Goal: Information Seeking & Learning: Learn about a topic

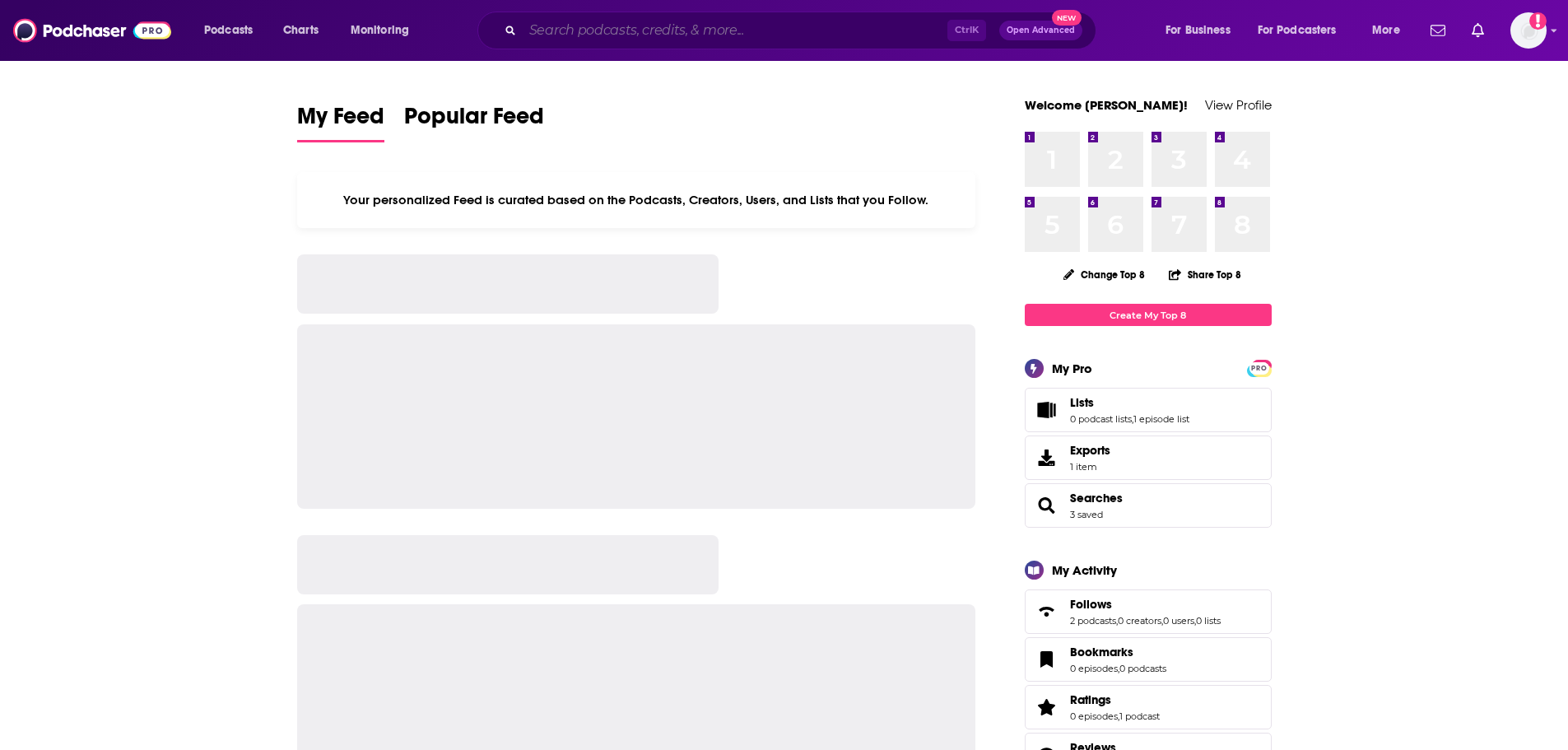
drag, startPoint x: 586, startPoint y: 21, endPoint x: 858, endPoint y: 32, distance: 272.2
click at [586, 21] on input "Search podcasts, credits, & more..." at bounding box center [735, 30] width 425 height 26
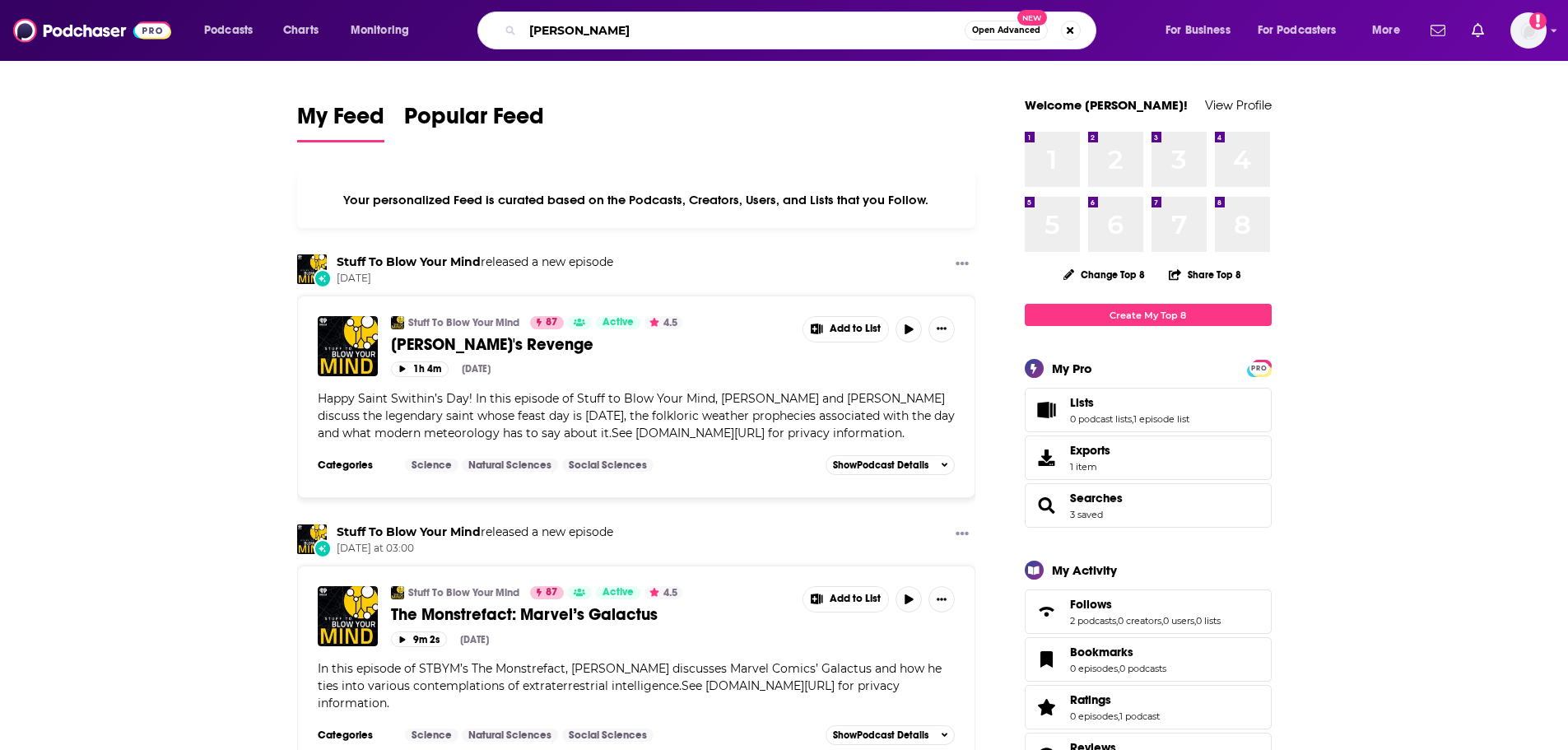
type input "[PERSON_NAME]"
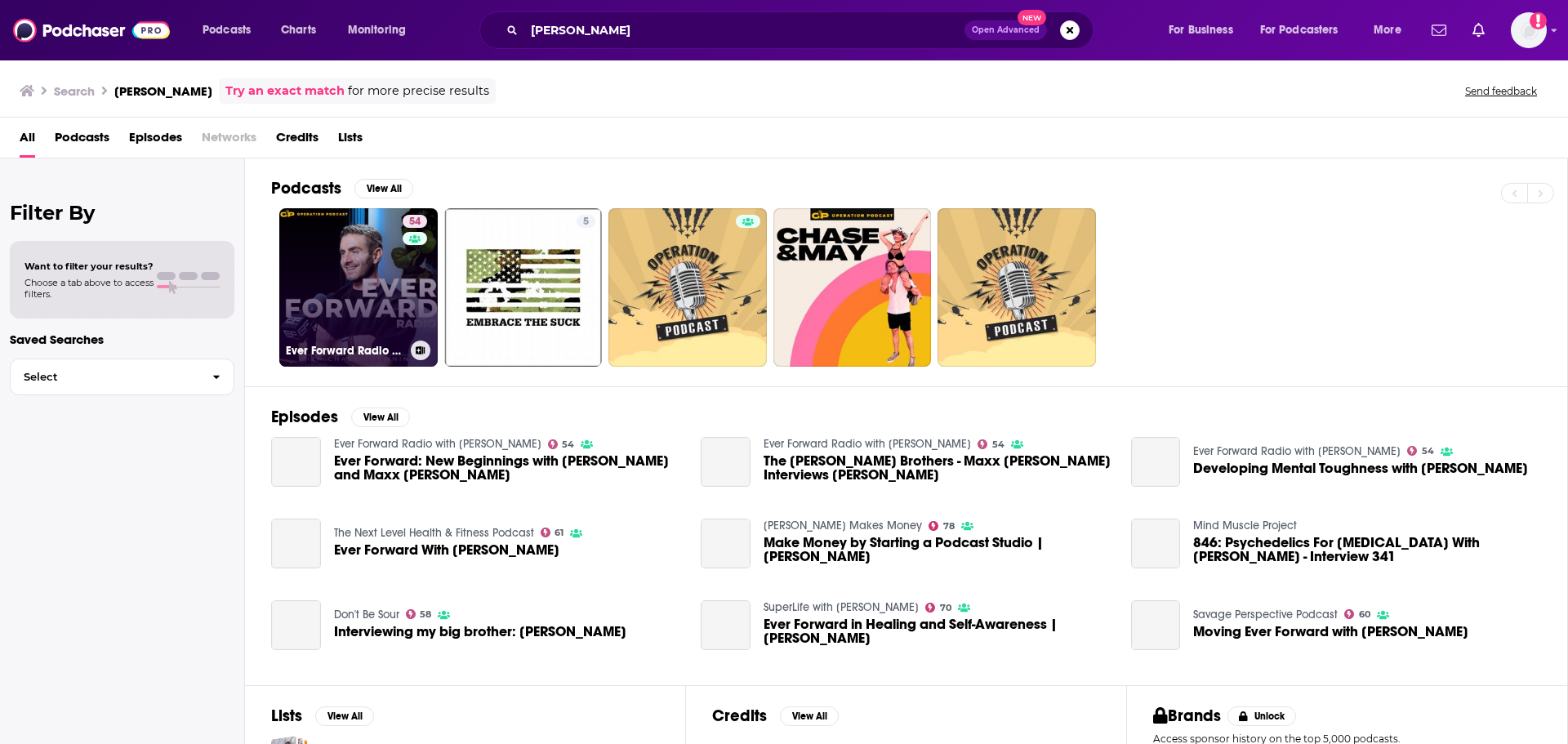
click at [347, 235] on link "54 Ever Forward Radio with [PERSON_NAME]" at bounding box center [358, 287] width 158 height 158
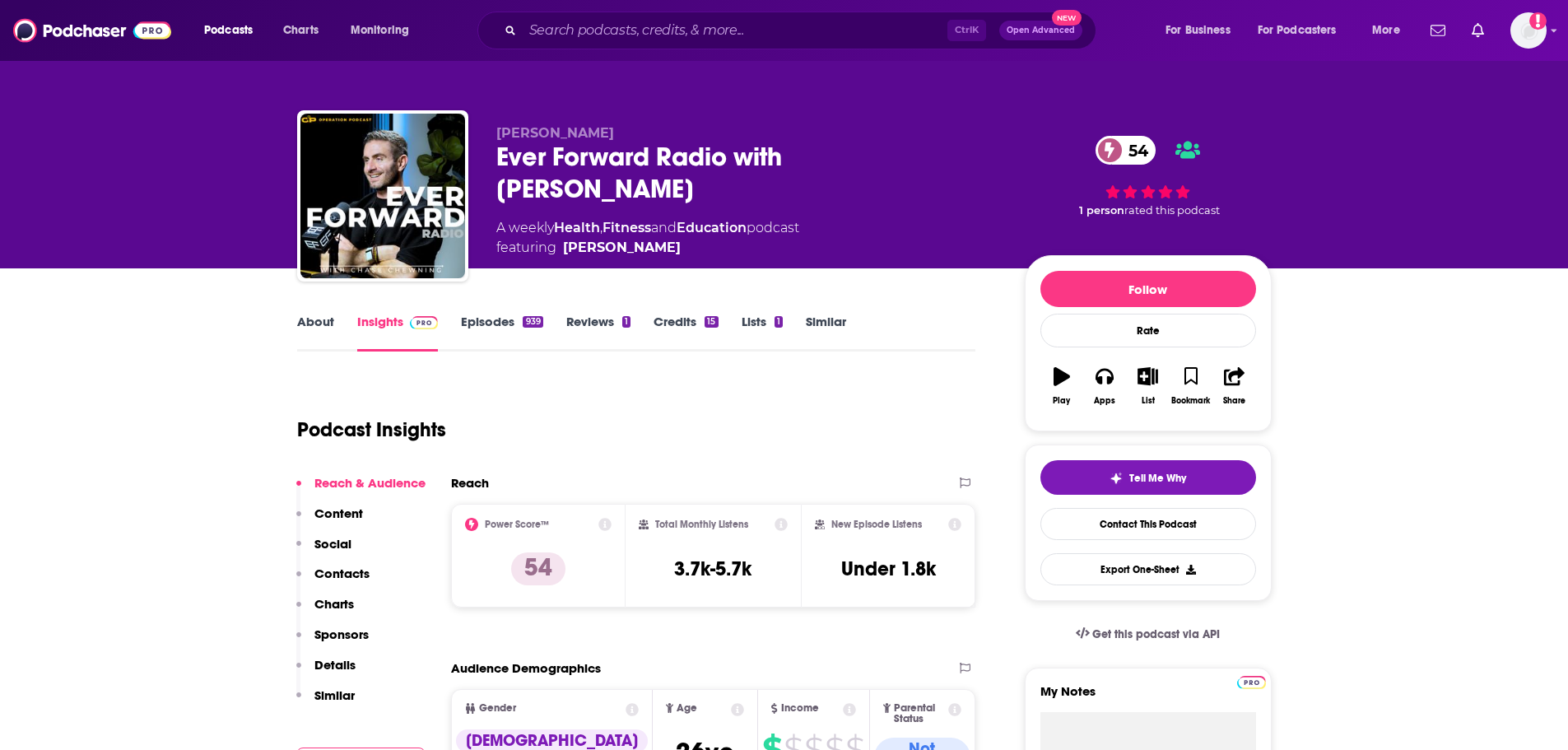
click at [529, 327] on div "939" at bounding box center [533, 322] width 20 height 12
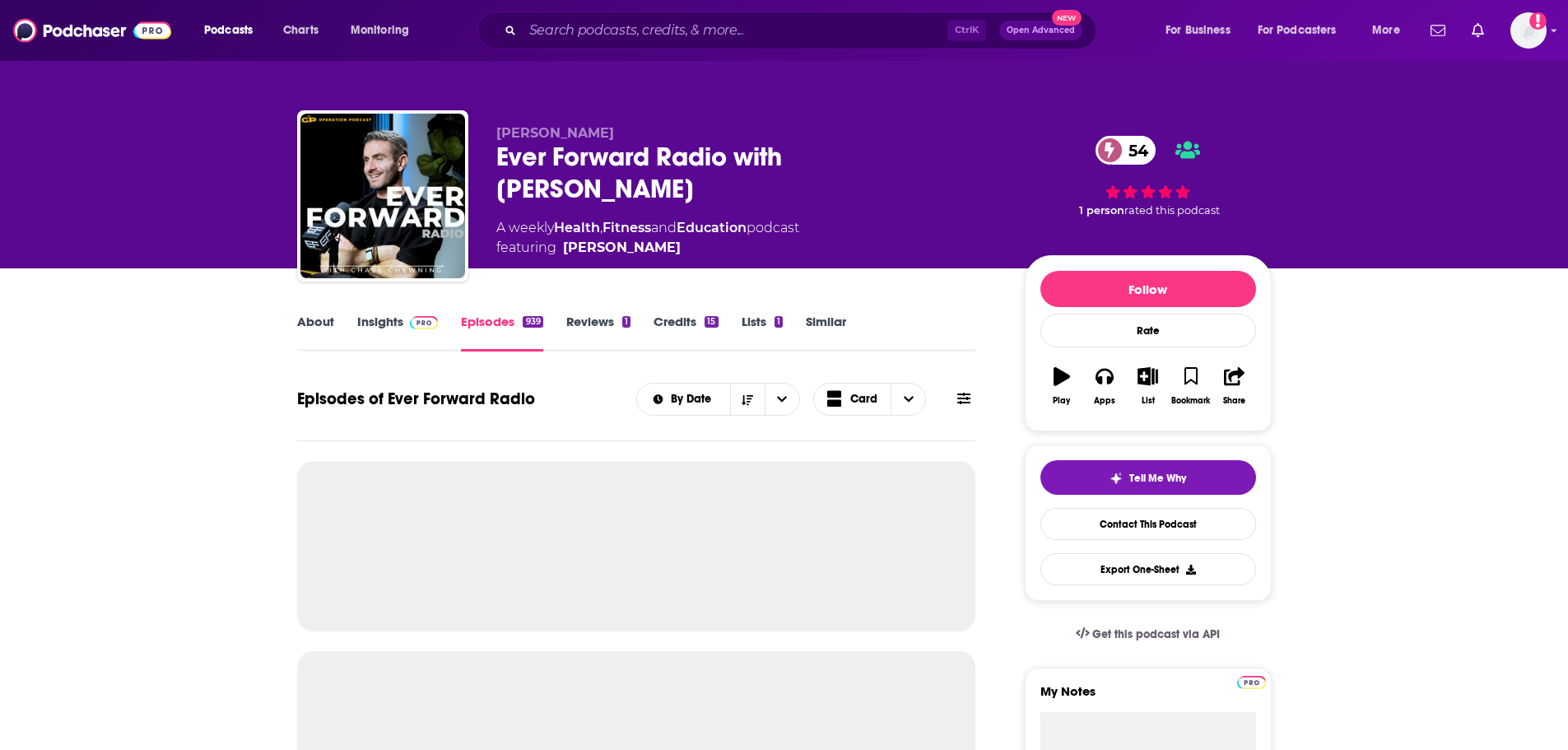
click at [968, 405] on icon at bounding box center [963, 398] width 13 height 13
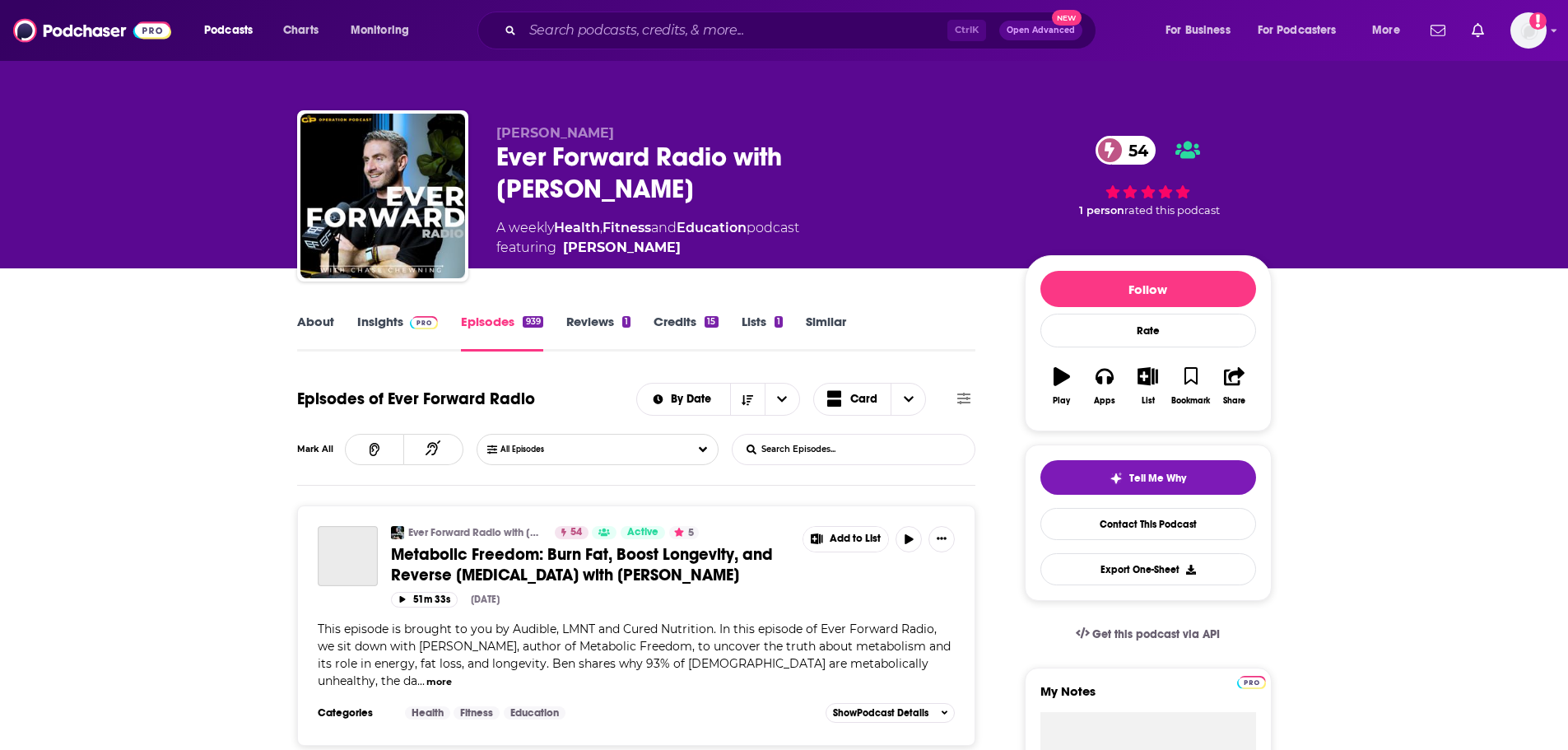
click at [802, 454] on input "List Search Input" at bounding box center [818, 450] width 172 height 30
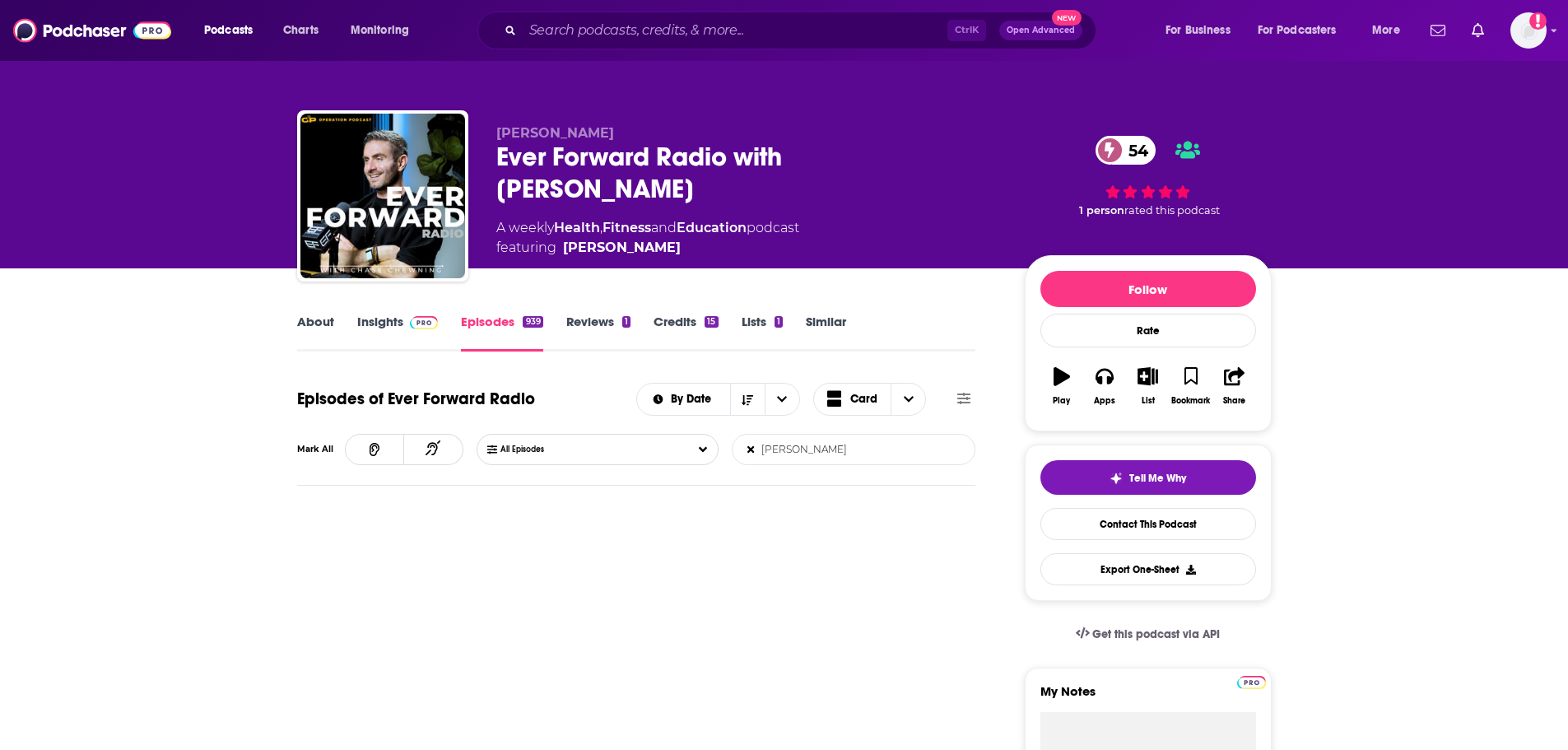
click at [780, 454] on input "[PERSON_NAME]" at bounding box center [818, 450] width 172 height 30
click at [539, 158] on div "Ever Forward Radio with [PERSON_NAME] 54" at bounding box center [746, 173] width 502 height 64
drag, startPoint x: 741, startPoint y: 149, endPoint x: 998, endPoint y: 247, distance: 275.1
click at [741, 149] on div "Ever Forward Radio with [PERSON_NAME] 54" at bounding box center [746, 173] width 502 height 64
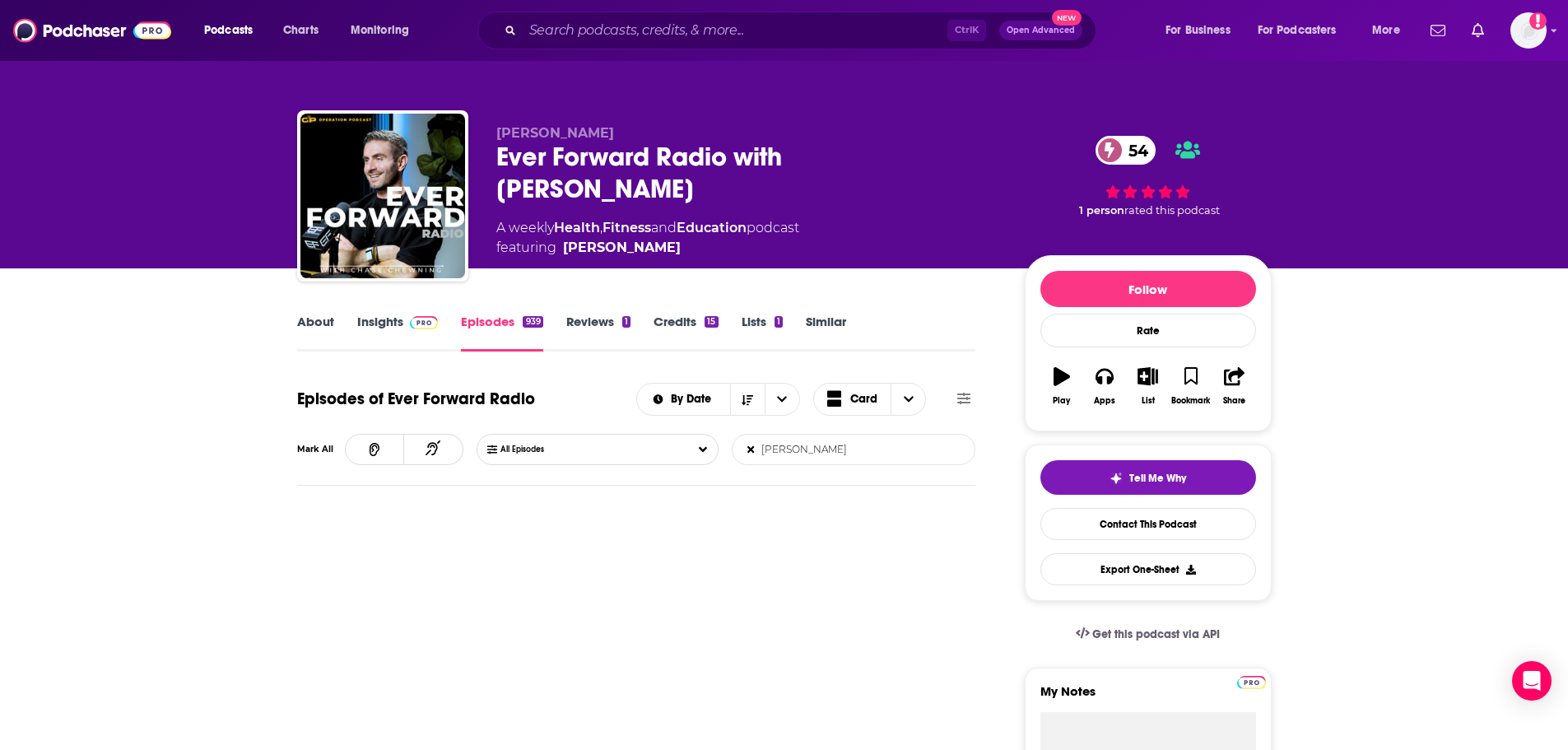
click at [743, 166] on div "Ever Forward Radio with [PERSON_NAME] 54" at bounding box center [746, 173] width 502 height 64
click at [651, 159] on div "Ever Forward Radio with [PERSON_NAME] 54" at bounding box center [746, 173] width 502 height 64
click at [650, 158] on div "Ever Forward Radio with [PERSON_NAME] 54" at bounding box center [746, 173] width 502 height 64
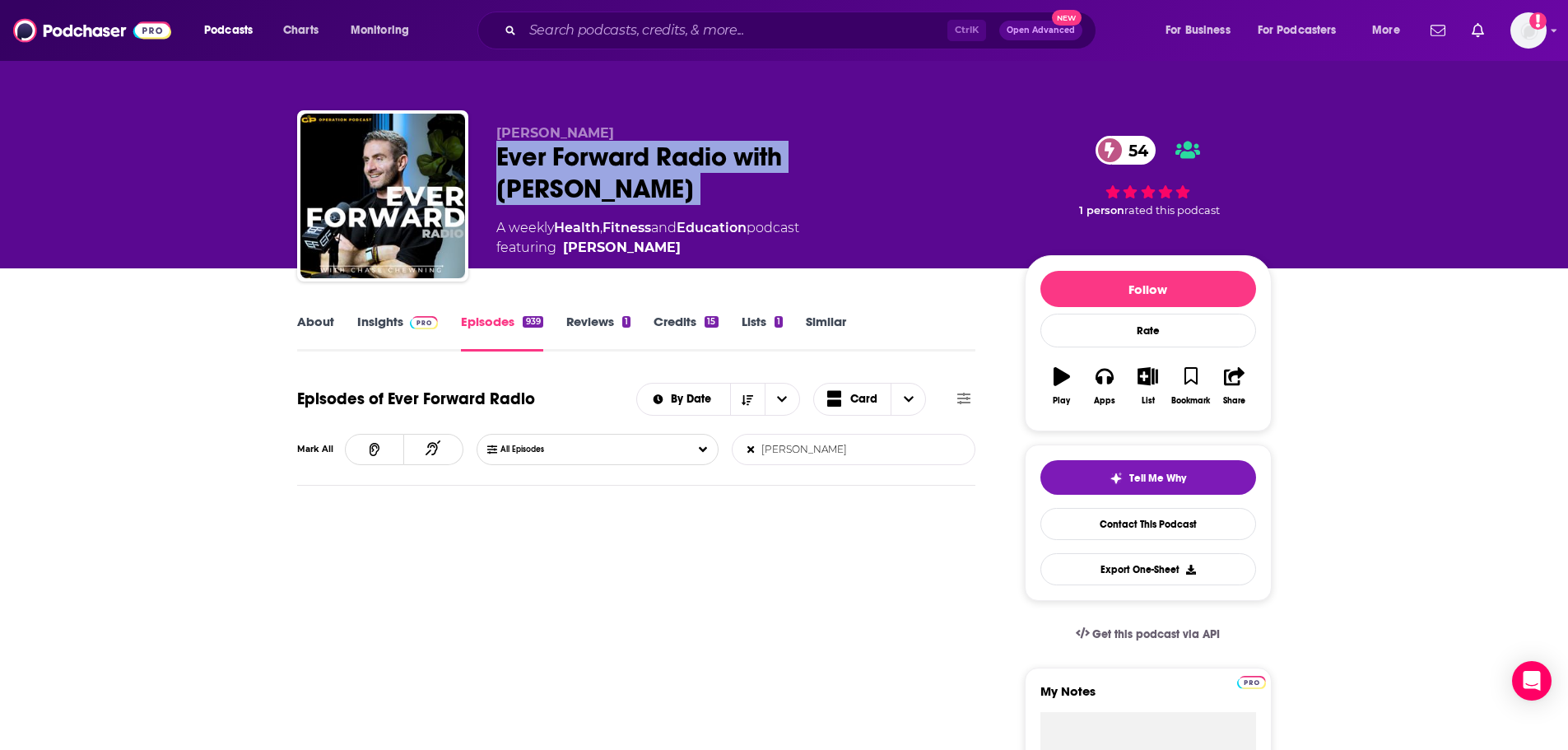
click at [652, 157] on div "Ever Forward Radio with [PERSON_NAME] 54" at bounding box center [746, 173] width 502 height 64
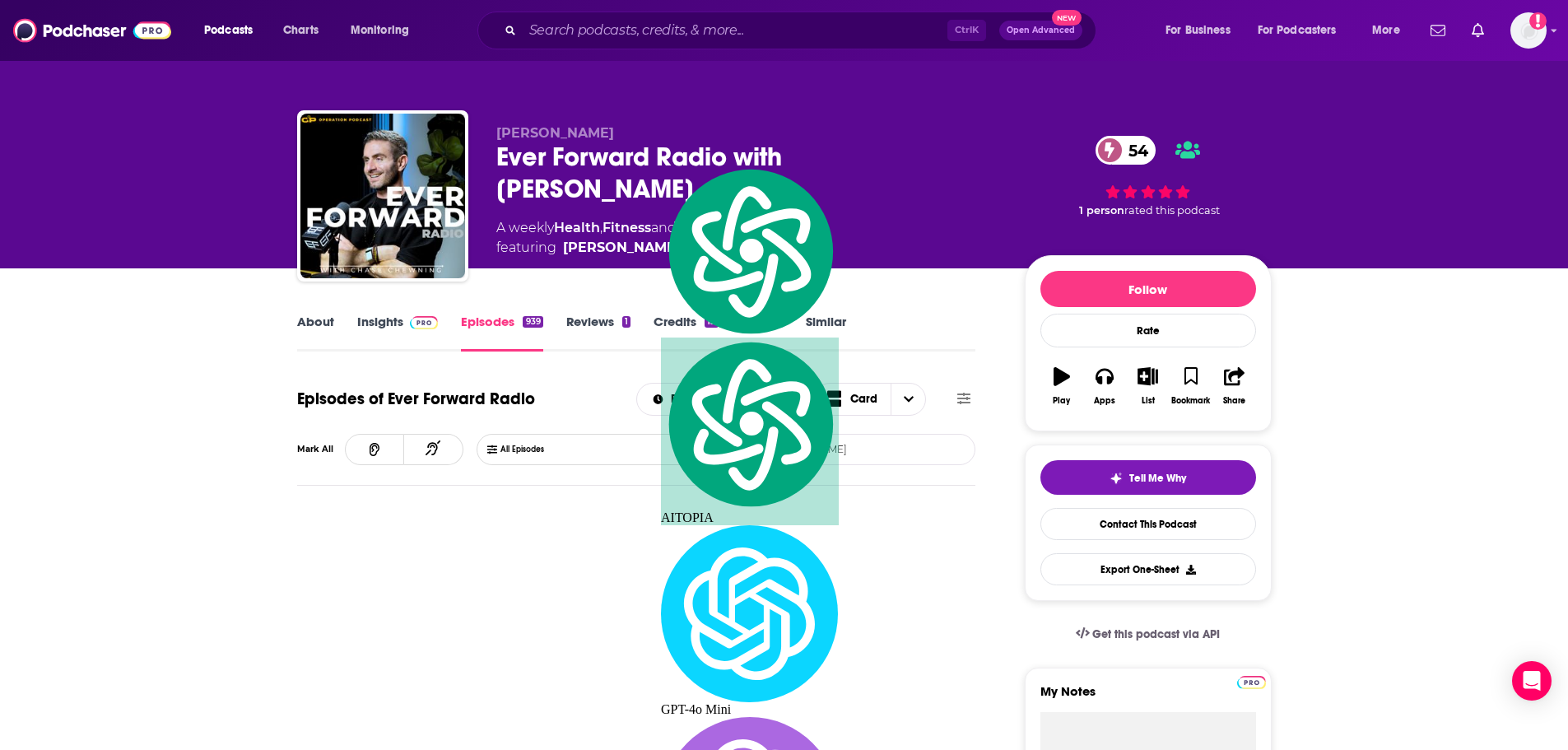
click at [872, 464] on input "[PERSON_NAME]" at bounding box center [818, 450] width 172 height 30
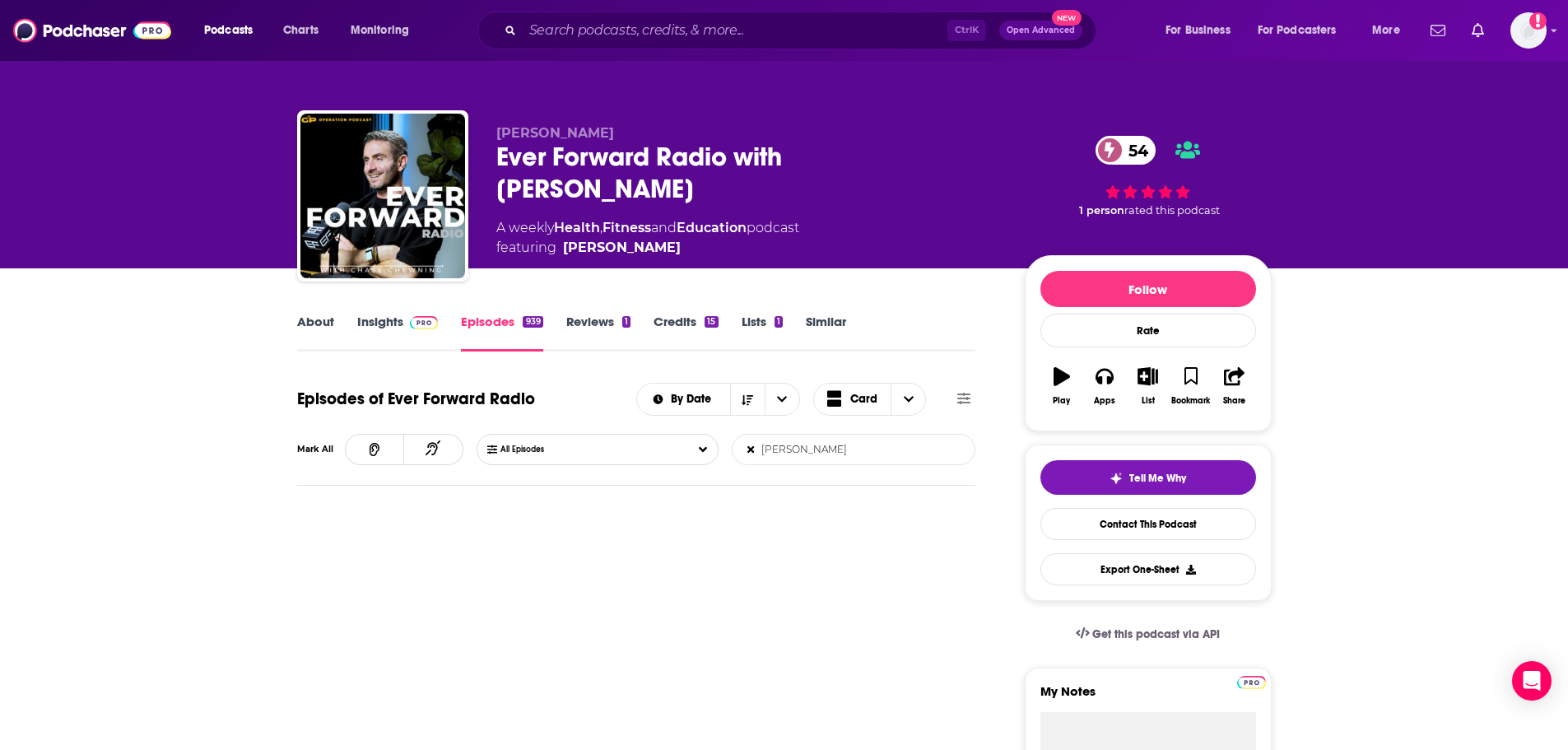
click at [868, 463] on input "[PERSON_NAME]" at bounding box center [818, 450] width 172 height 30
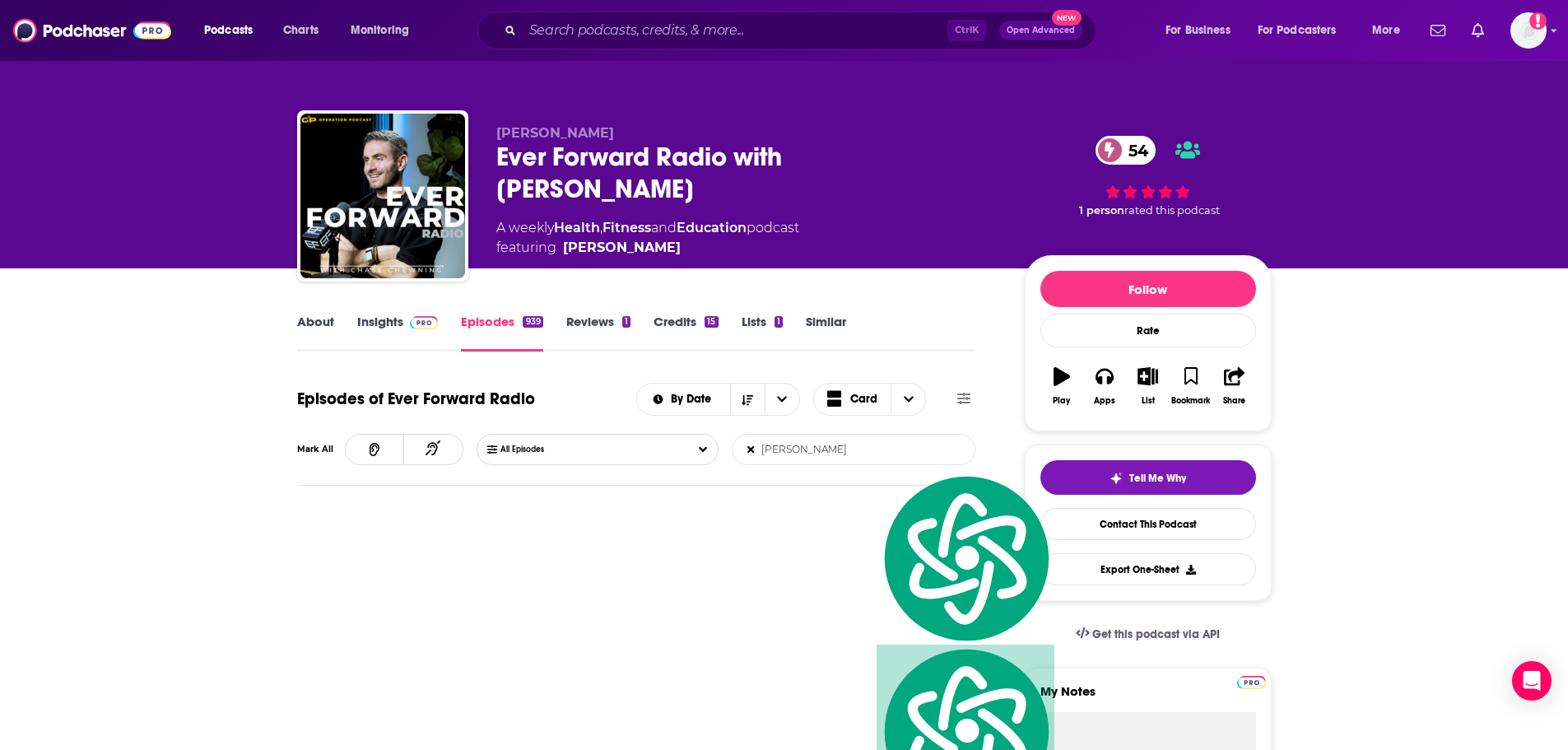
type input "[PERSON_NAME]"
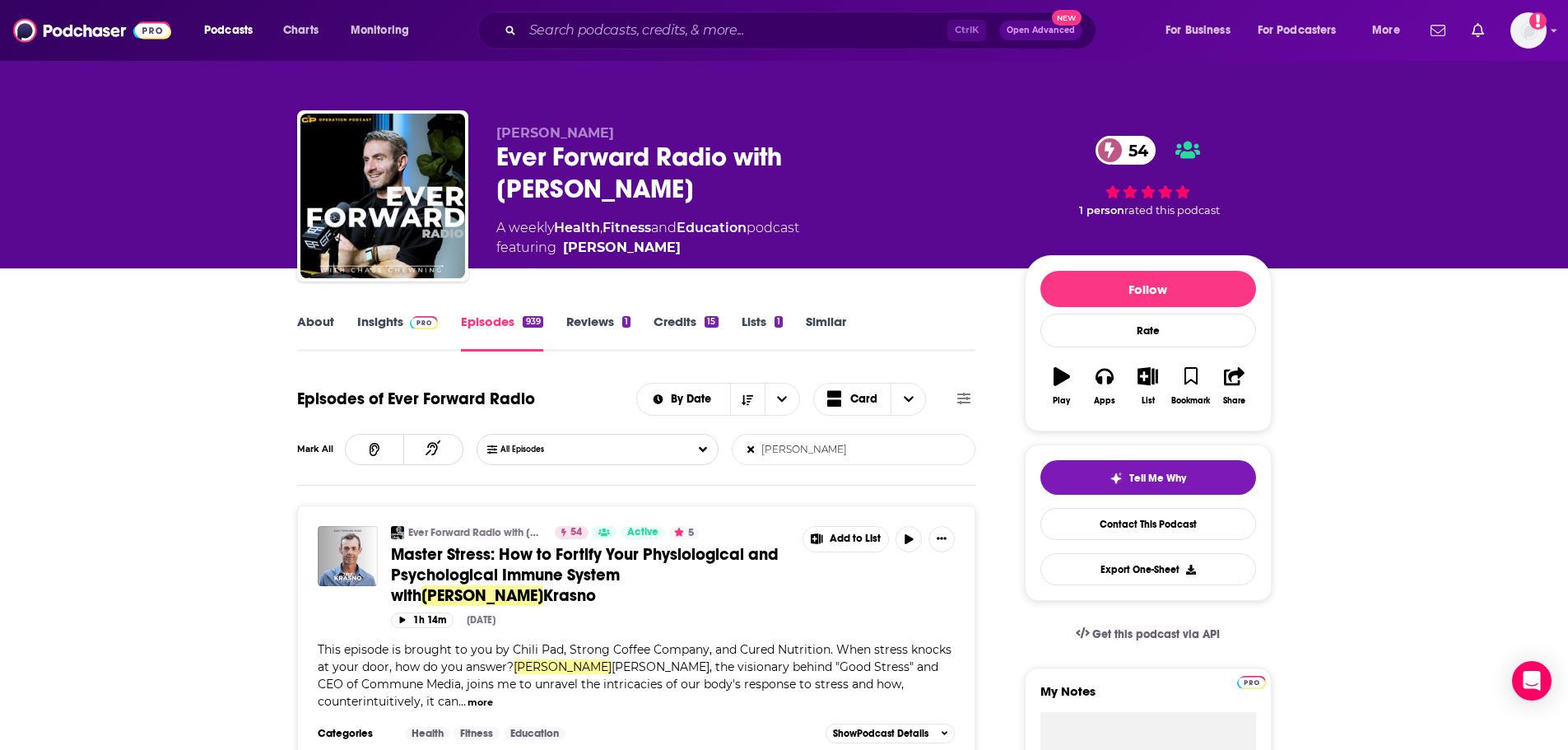
click at [884, 464] on input "[PERSON_NAME]" at bounding box center [818, 450] width 172 height 30
click at [885, 464] on input "[PERSON_NAME]" at bounding box center [818, 450] width 172 height 30
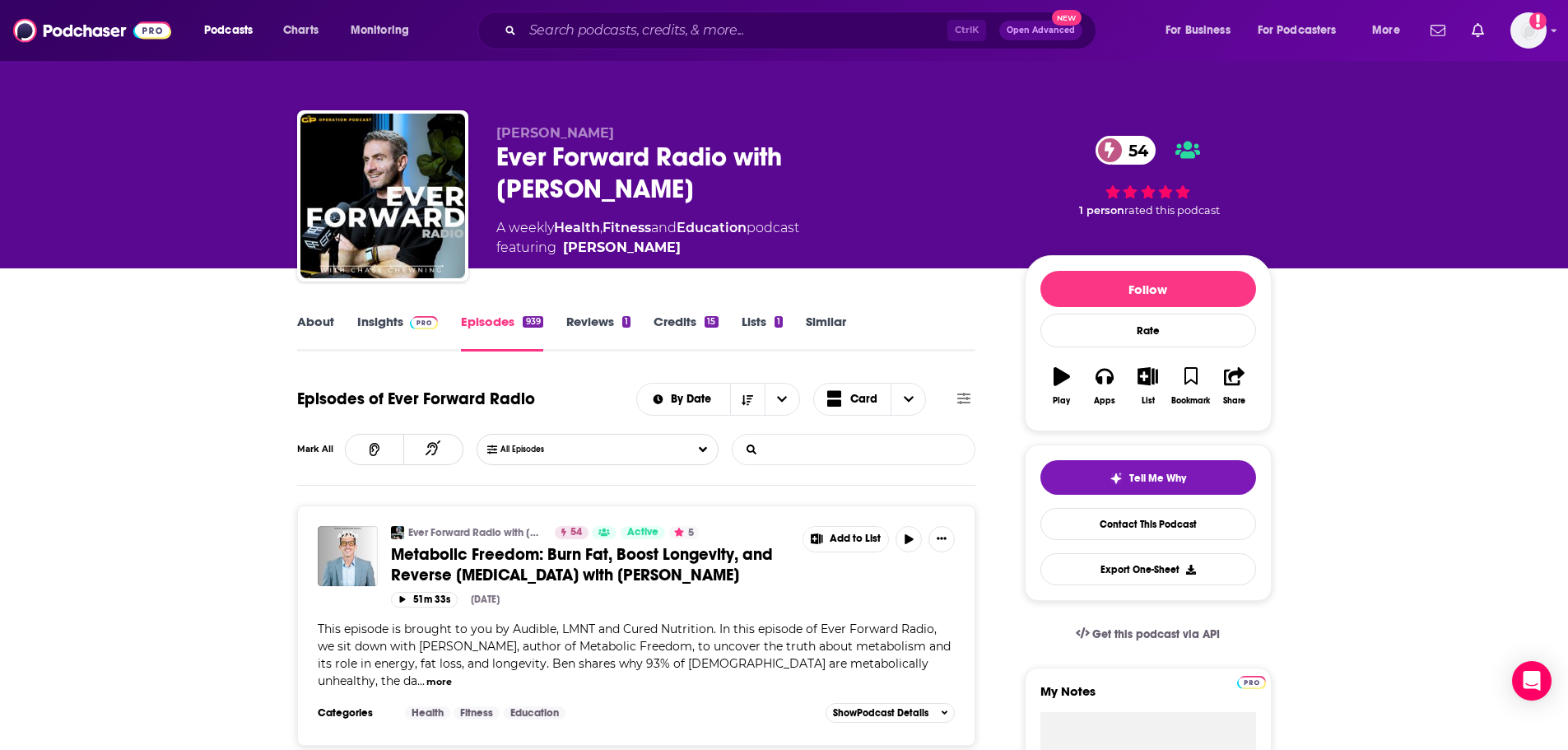
click at [378, 336] on link "Insights" at bounding box center [398, 332] width 82 height 38
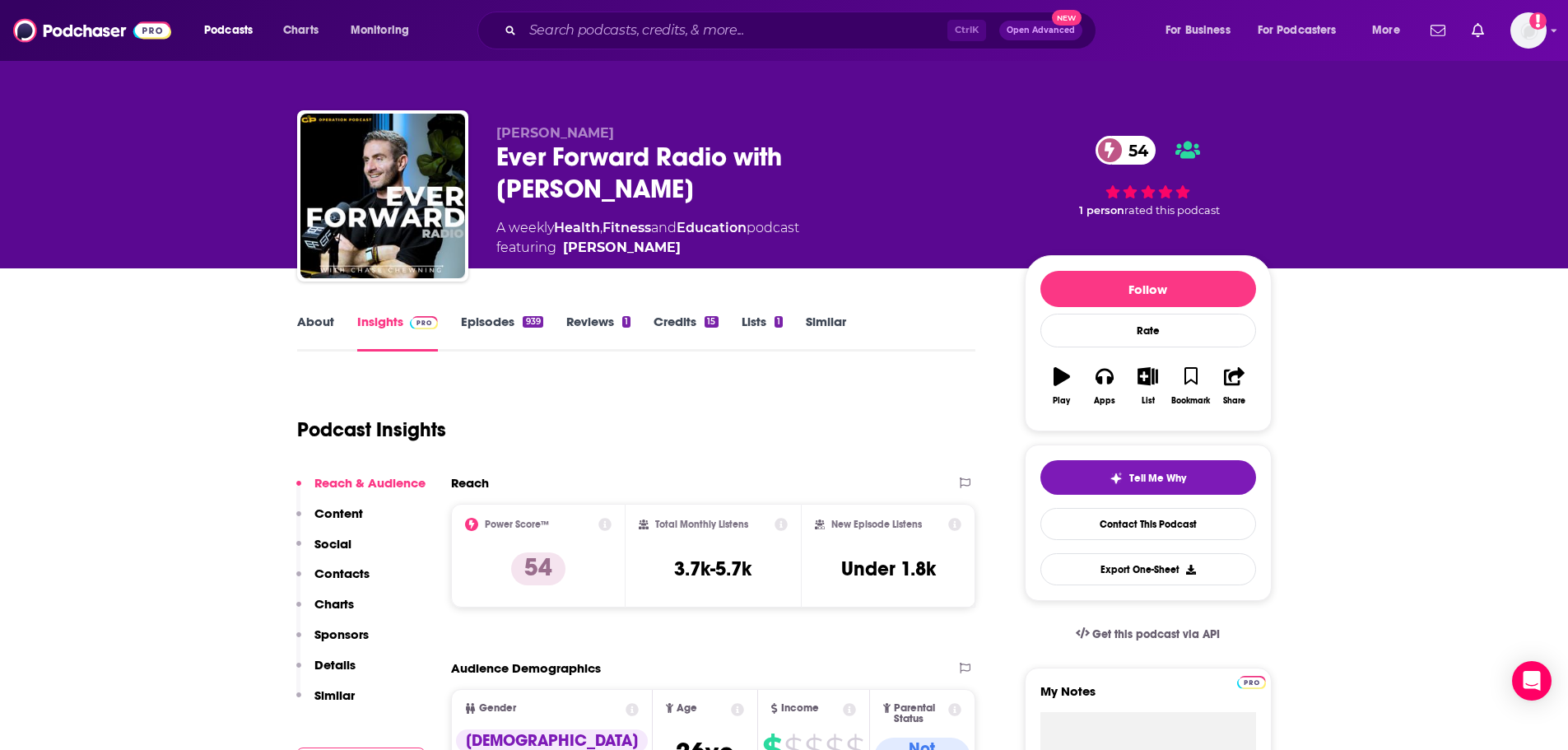
click at [519, 322] on link "Episodes 939" at bounding box center [502, 332] width 82 height 38
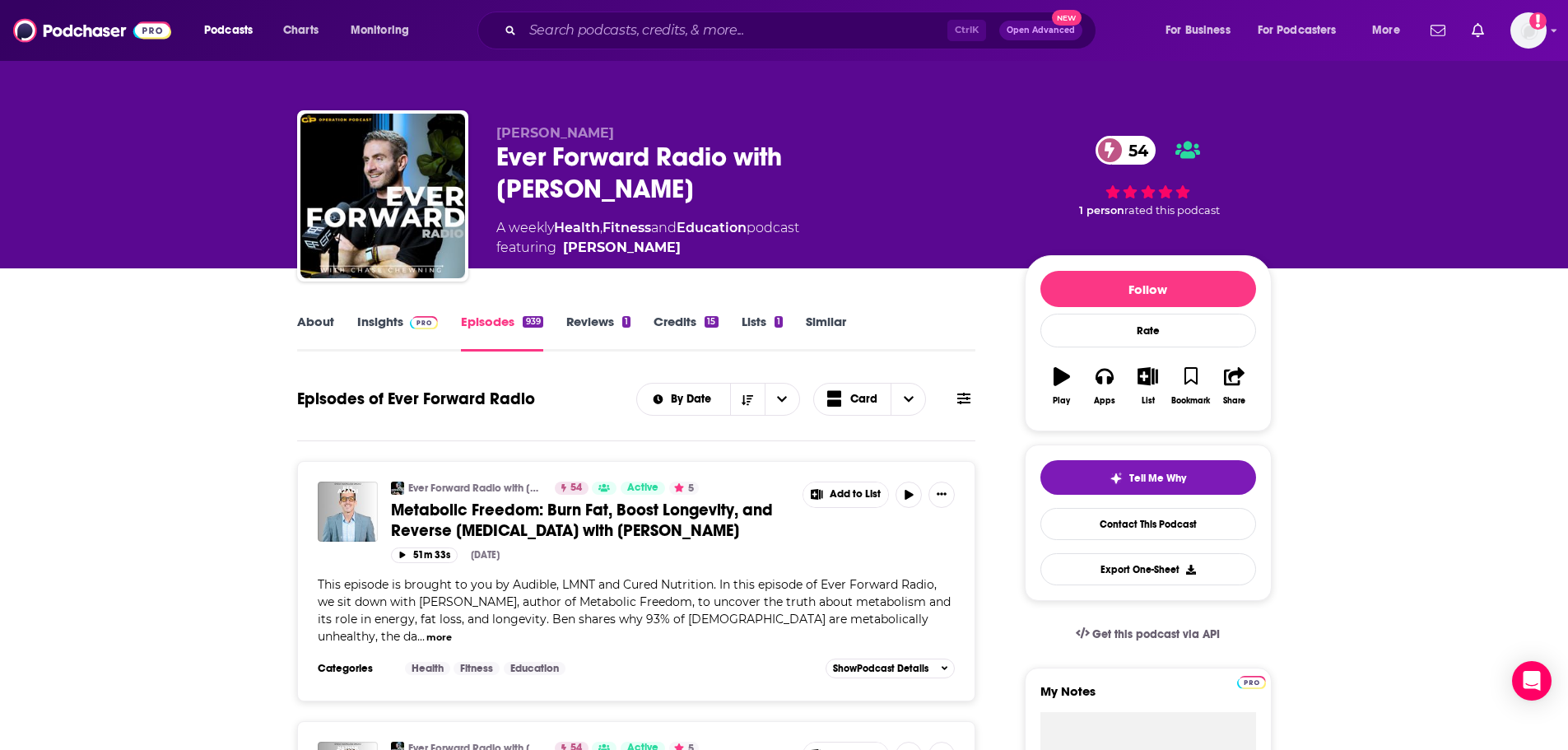
click at [970, 407] on span at bounding box center [963, 399] width 13 height 16
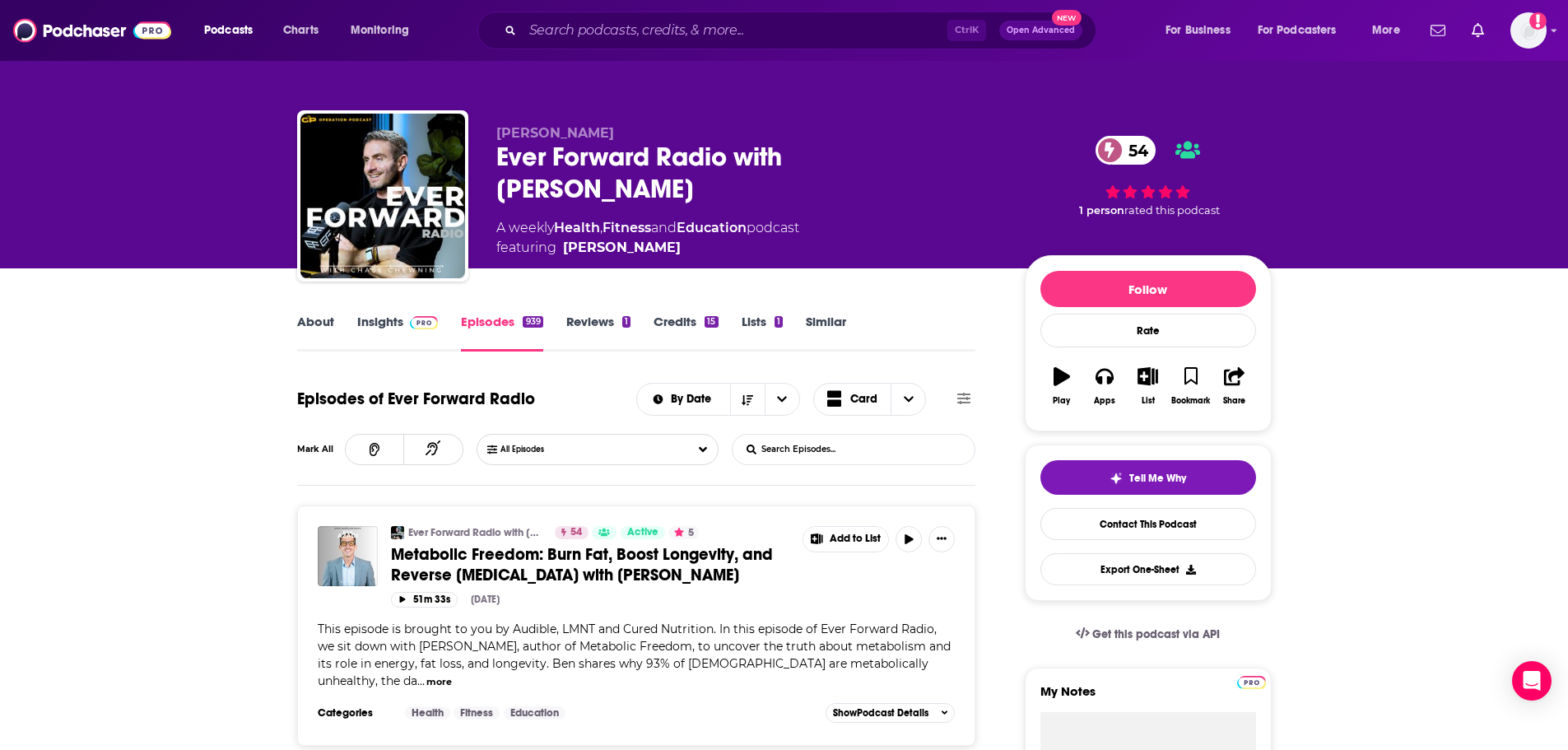
click at [859, 460] on input "List Search Input" at bounding box center [818, 450] width 172 height 30
type input "shah"
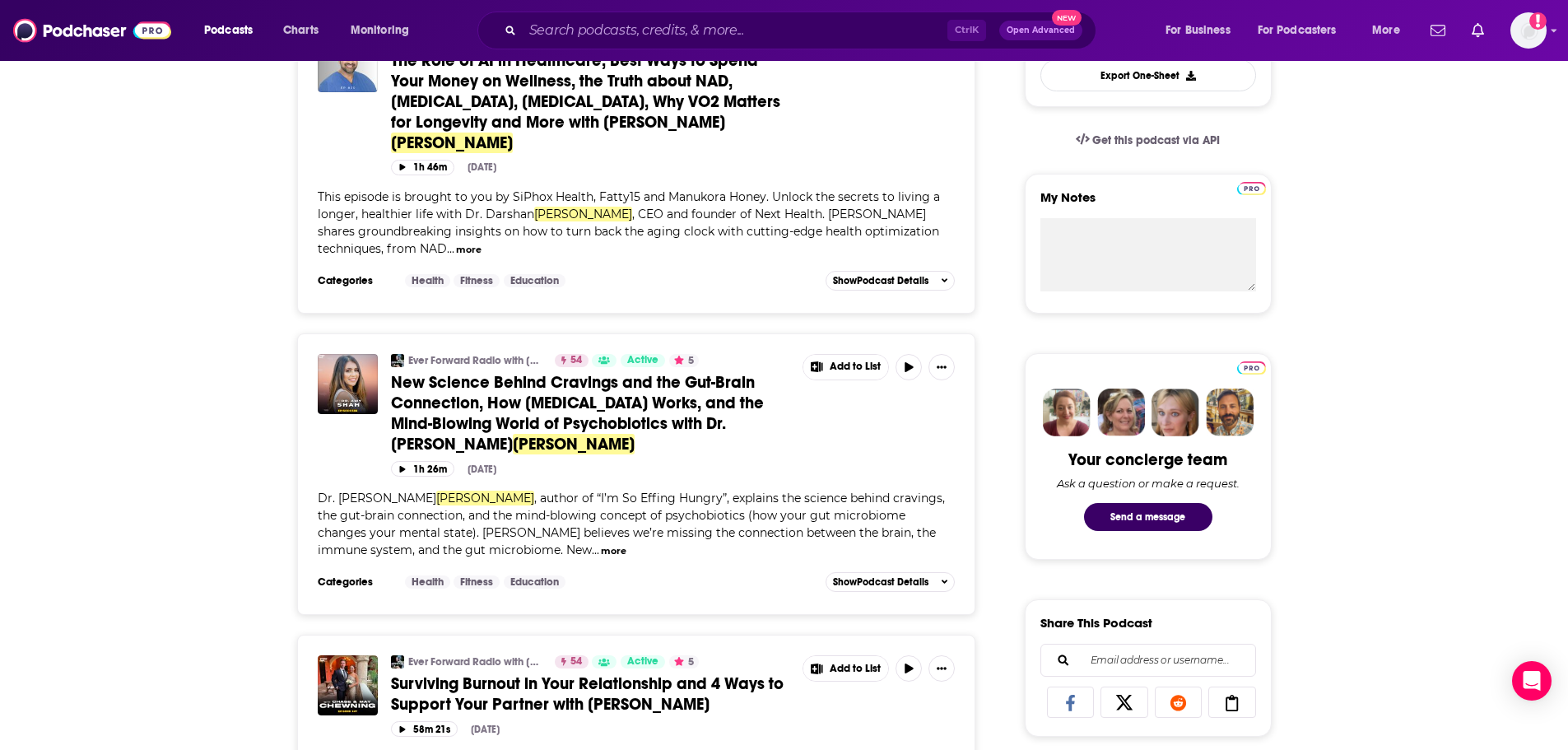
scroll to position [83, 0]
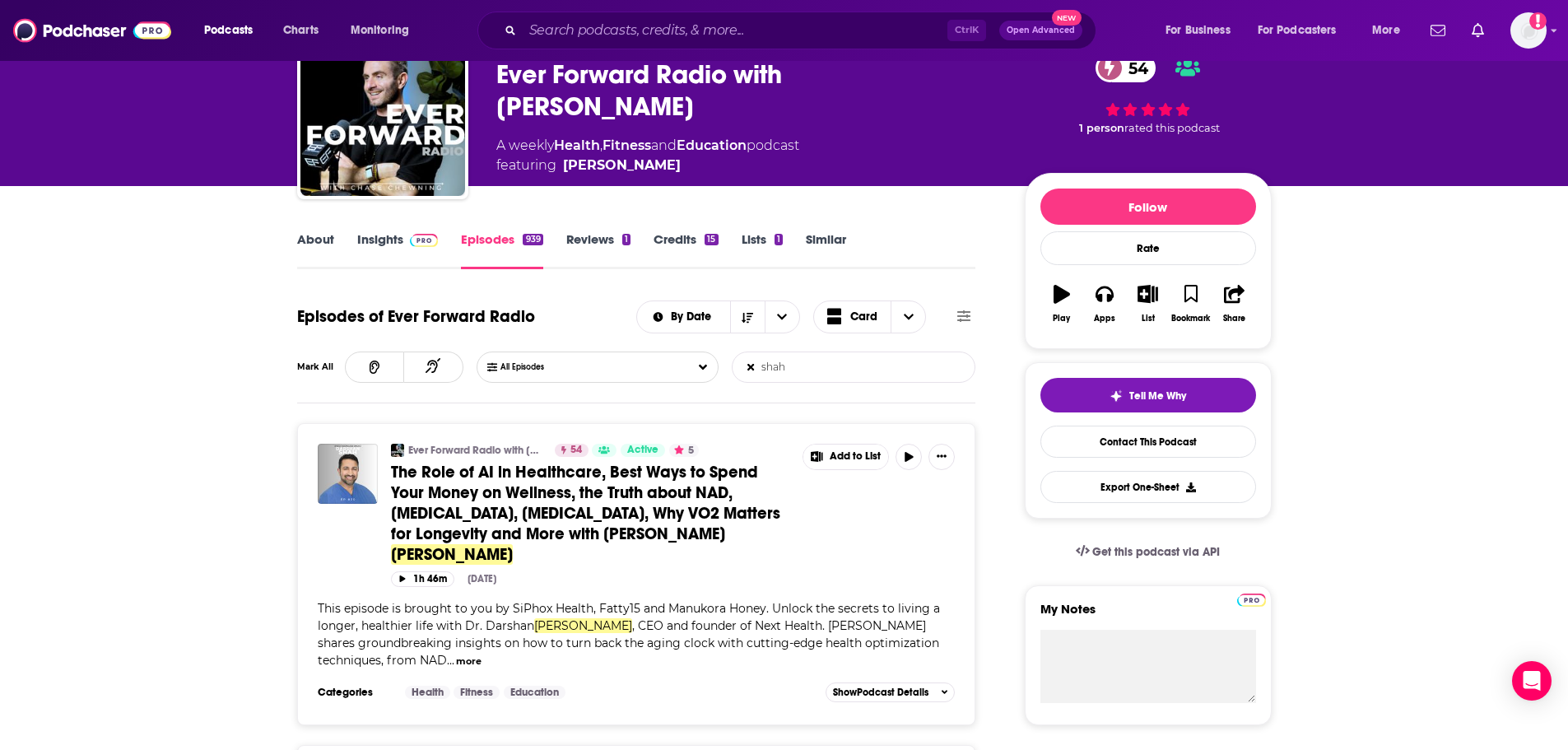
click at [792, 374] on input "shah" at bounding box center [818, 367] width 172 height 30
click at [792, 373] on input "shah" at bounding box center [818, 367] width 172 height 30
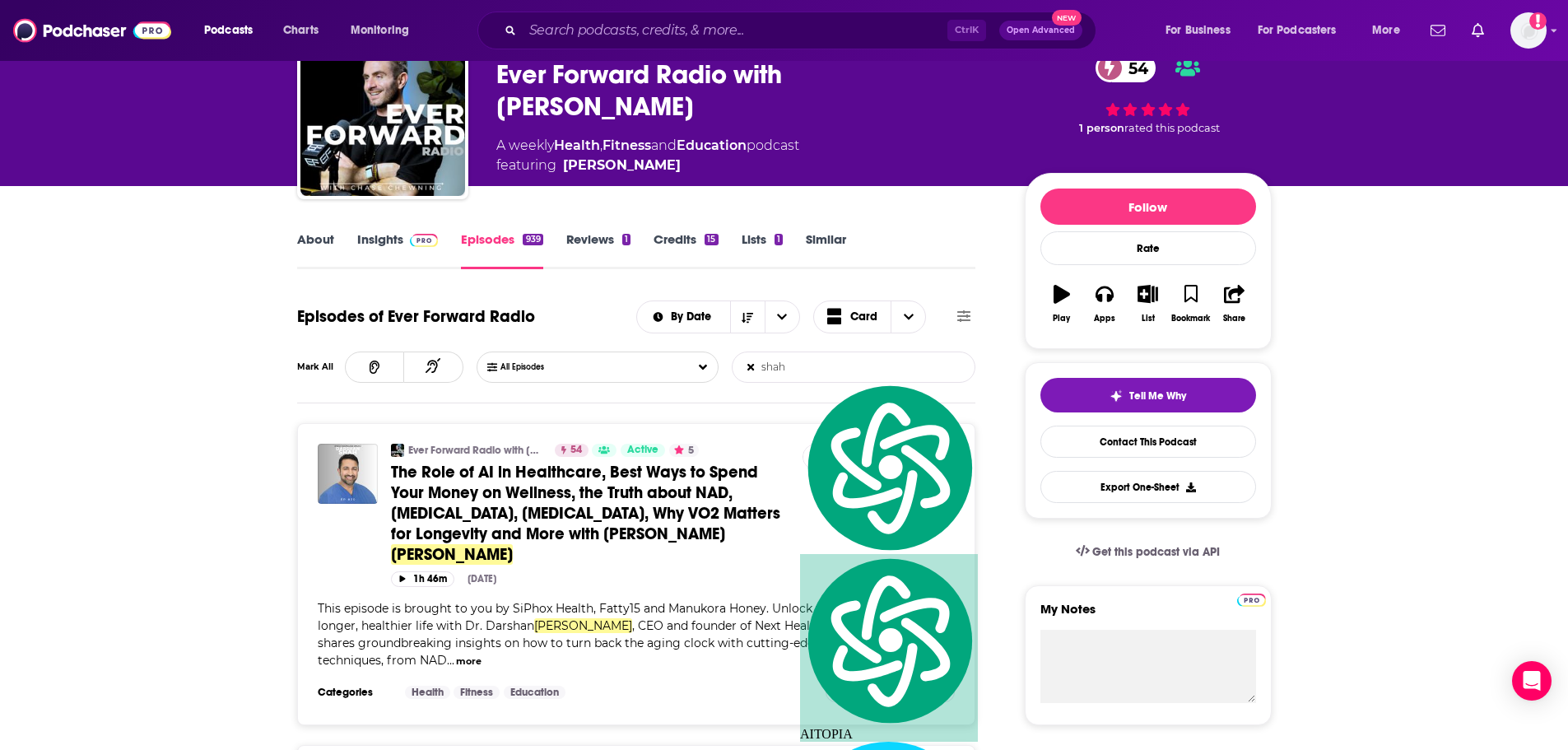
click at [792, 373] on input "shah" at bounding box center [818, 367] width 172 height 30
click at [769, 372] on input "shah" at bounding box center [818, 367] width 172 height 30
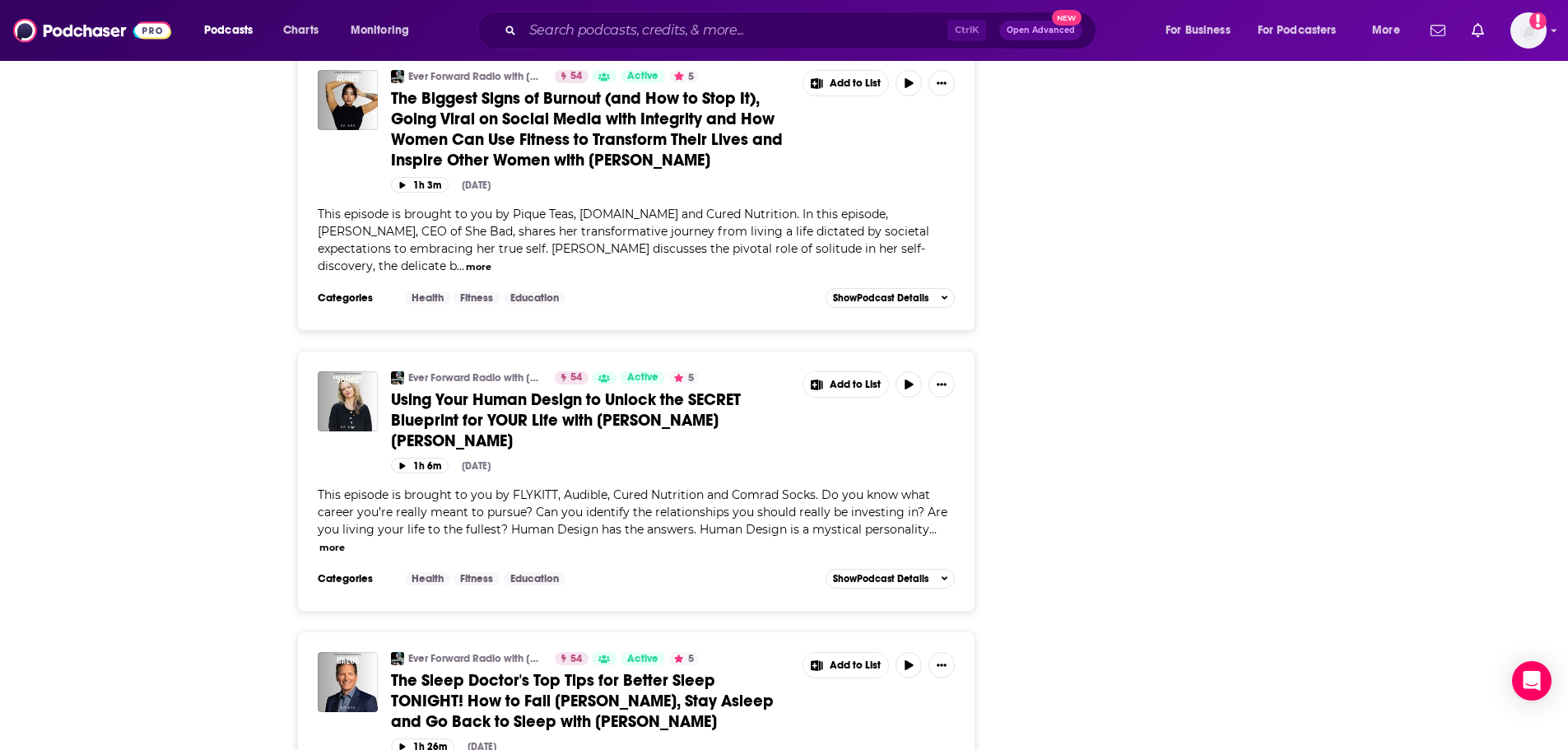
scroll to position [3785, 0]
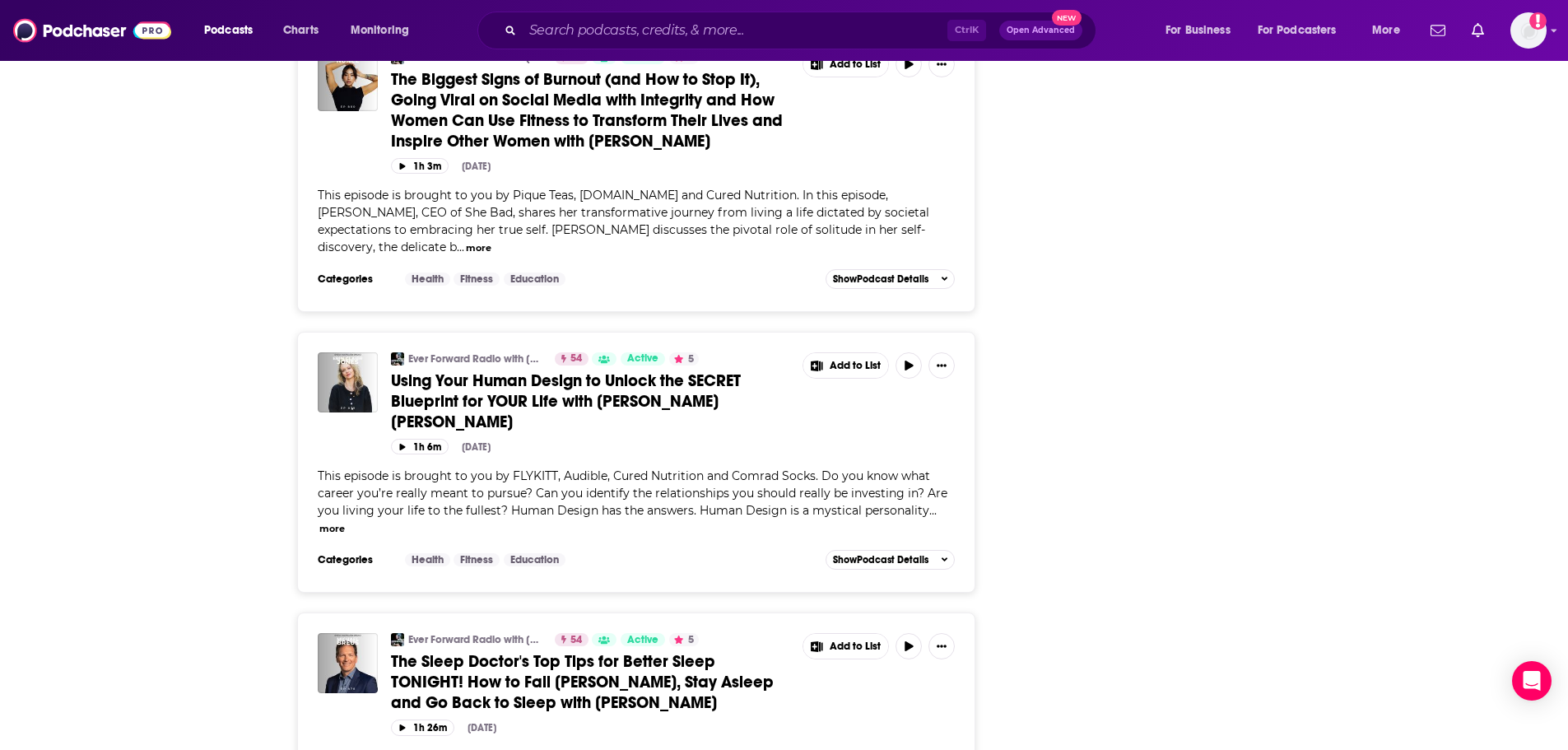
click at [1091, 656] on div "Follow Rate Play Apps List Bookmark Share Tell Me Why Contact This Podcast Expo…" at bounding box center [1148, 124] width 247 height 7308
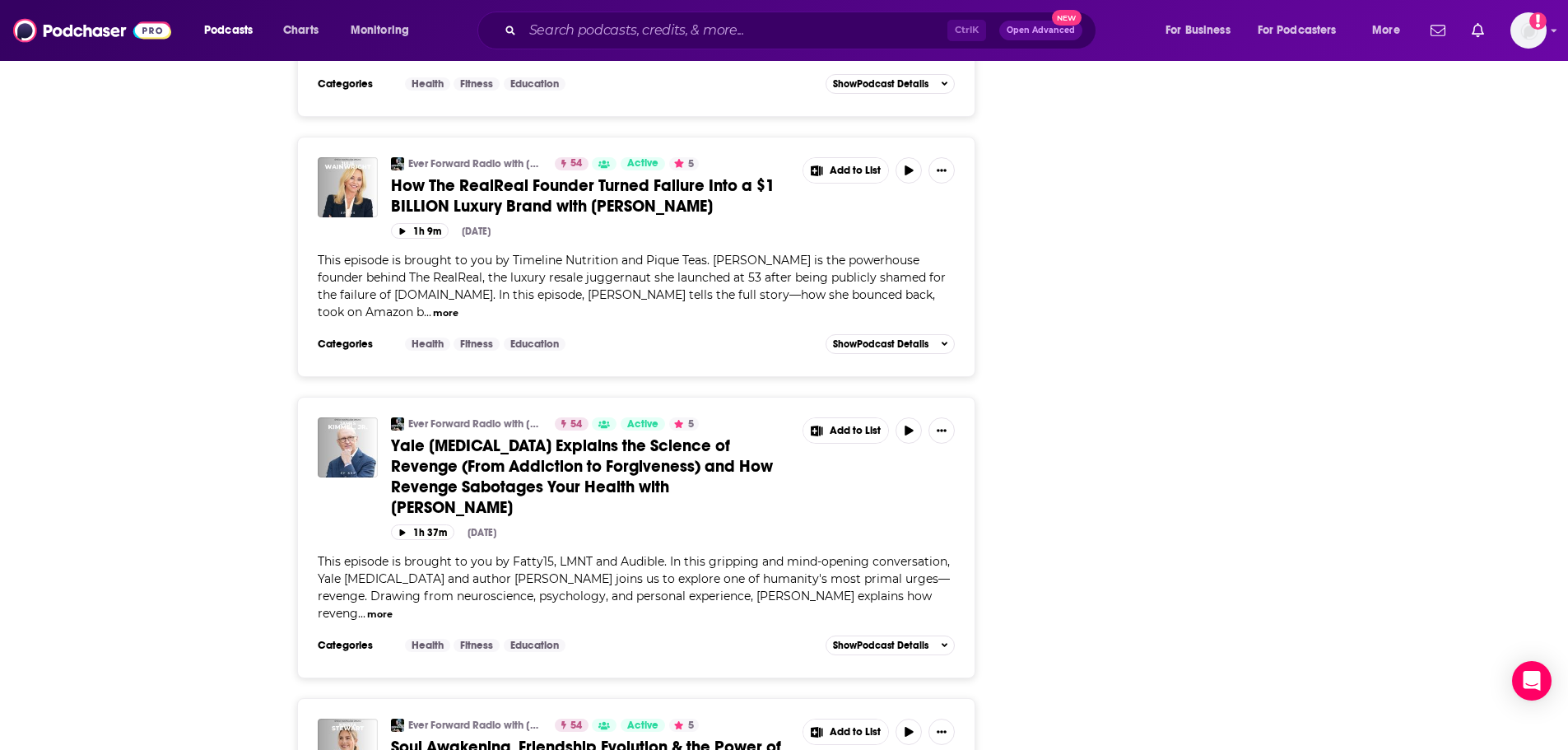
scroll to position [1975, 0]
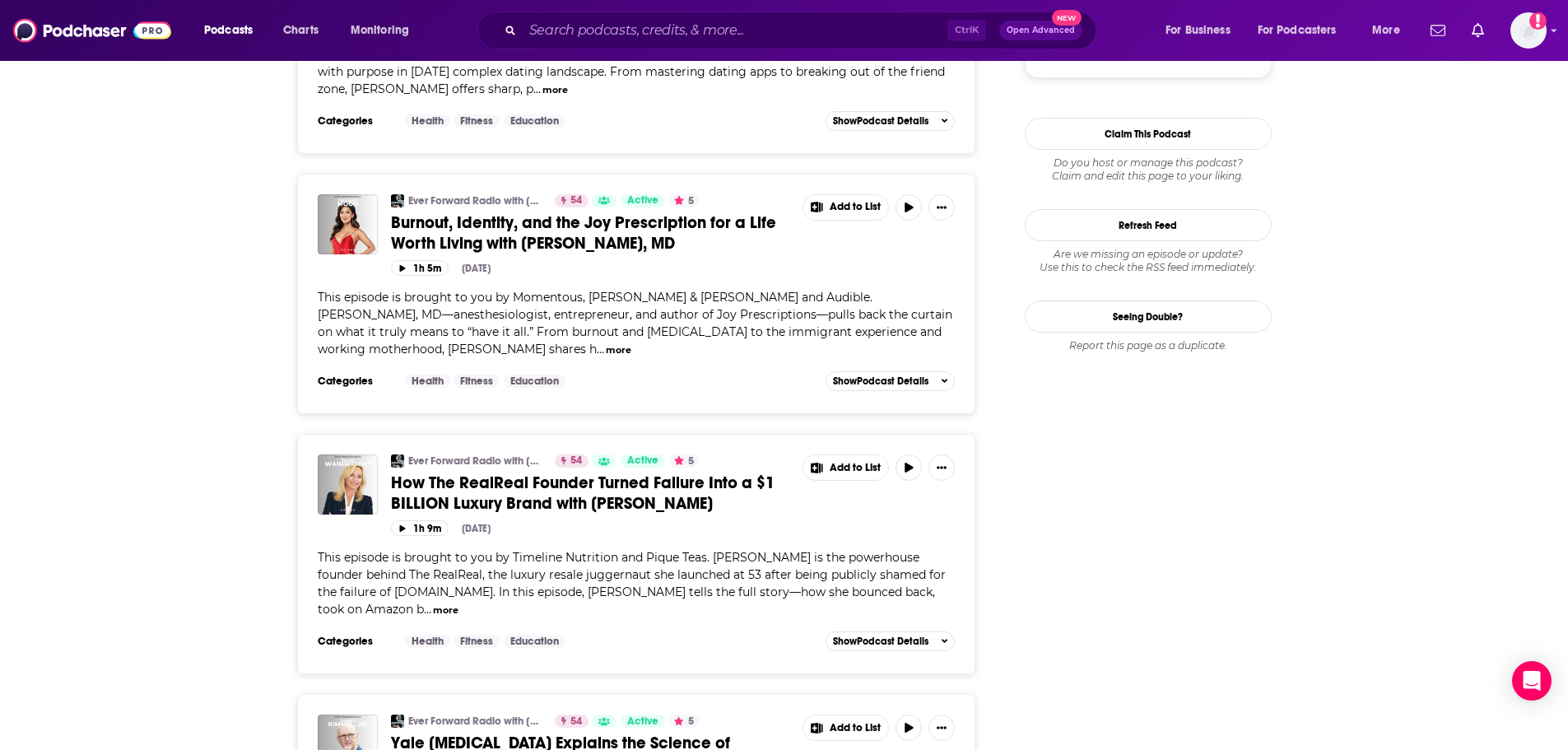
drag, startPoint x: 659, startPoint y: 258, endPoint x: 529, endPoint y: 361, distance: 165.9
click at [529, 356] on span "This episode is brought to you by Momentous, [PERSON_NAME] & [PERSON_NAME] and …" at bounding box center [634, 322] width 634 height 67
click at [646, 346] on span "This episode is brought to you by Momentous, [PERSON_NAME] & [PERSON_NAME] and …" at bounding box center [634, 322] width 634 height 67
click at [725, 356] on span "This episode is brought to you by Momentous, [PERSON_NAME] & [PERSON_NAME] and …" at bounding box center [634, 322] width 634 height 67
click at [760, 330] on span "This episode is brought to you by Momentous, [PERSON_NAME] & [PERSON_NAME] and …" at bounding box center [634, 322] width 634 height 67
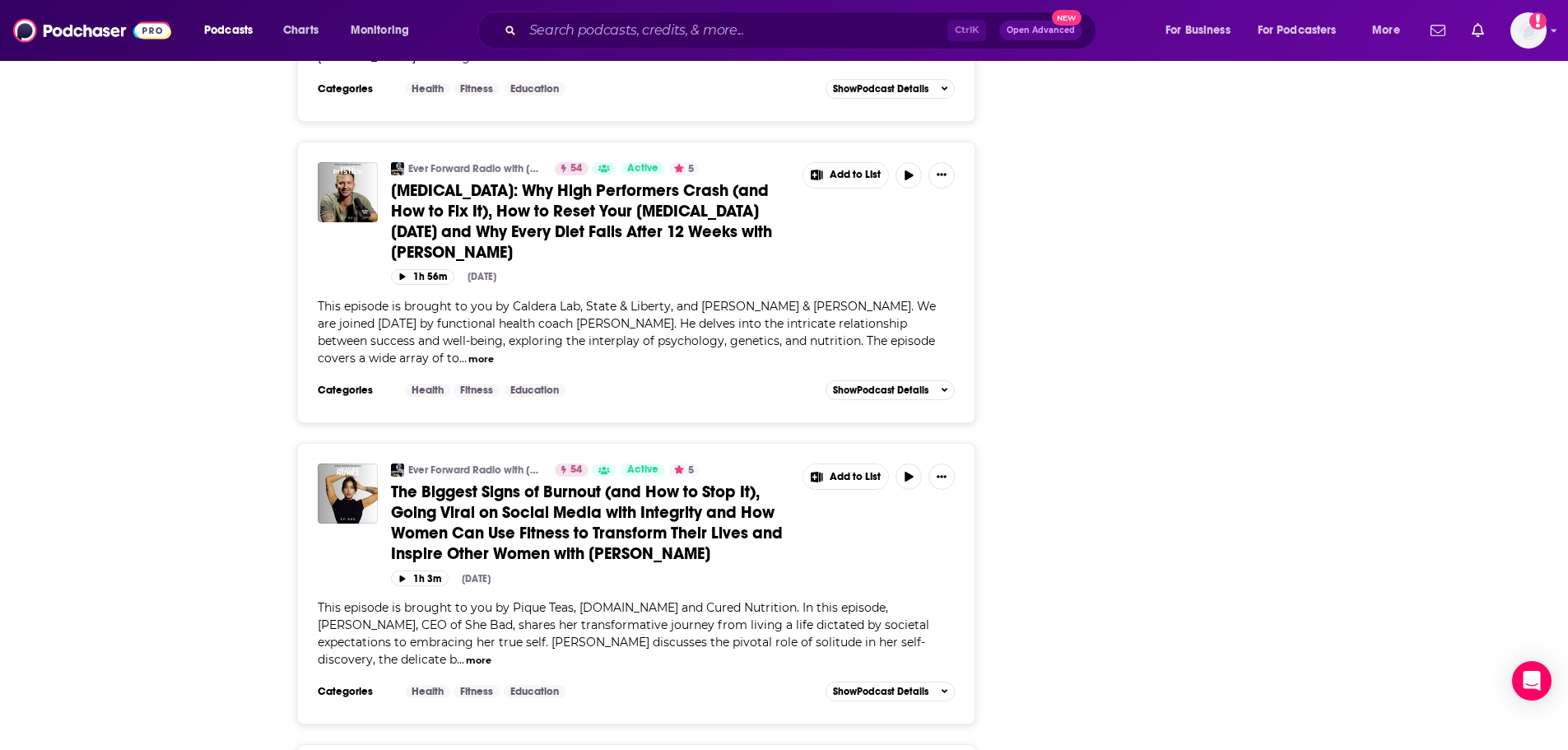
scroll to position [3539, 0]
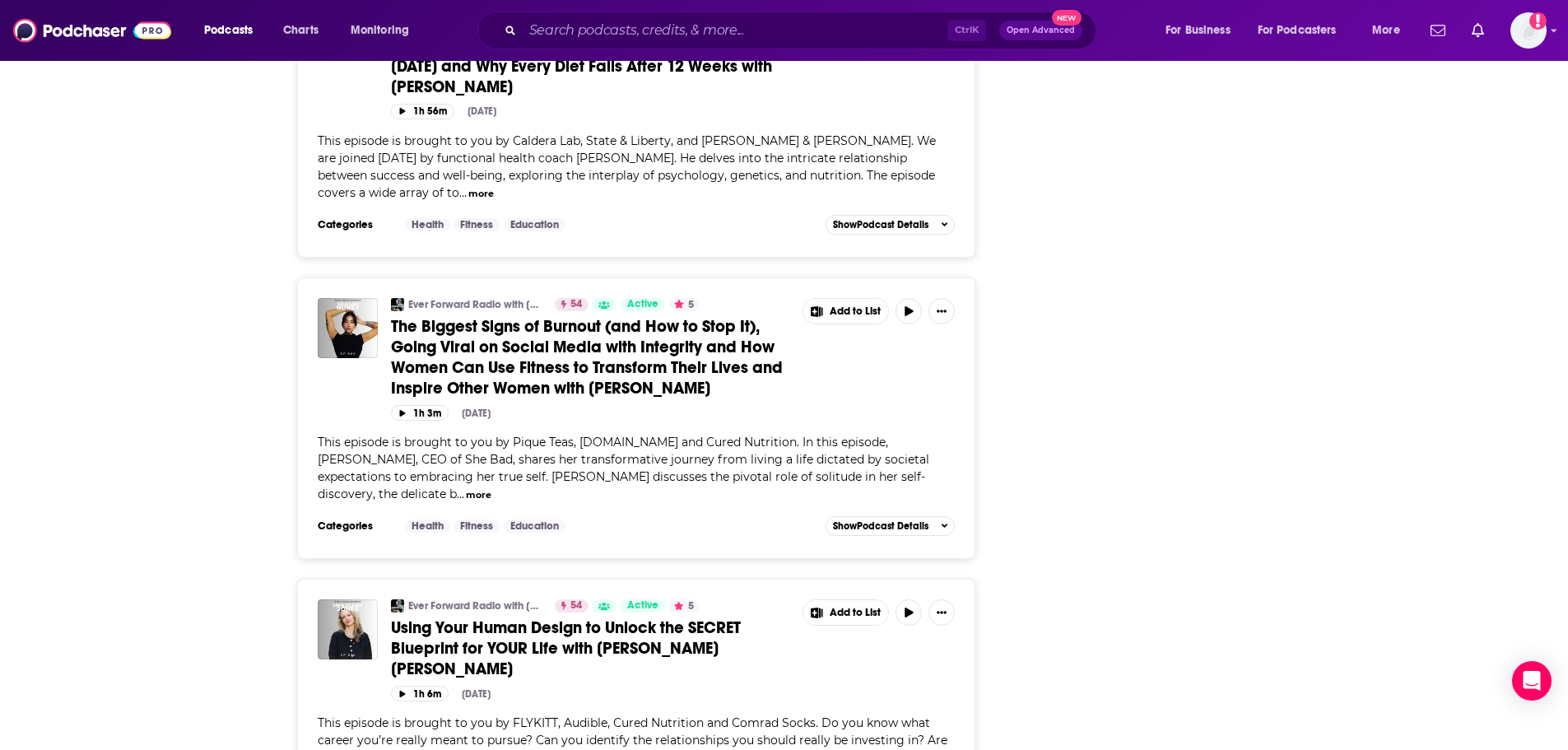
click at [1245, 583] on div "Follow Rate Play Apps List Bookmark Share Tell Me Why Contact This Podcast Expo…" at bounding box center [1148, 370] width 247 height 7308
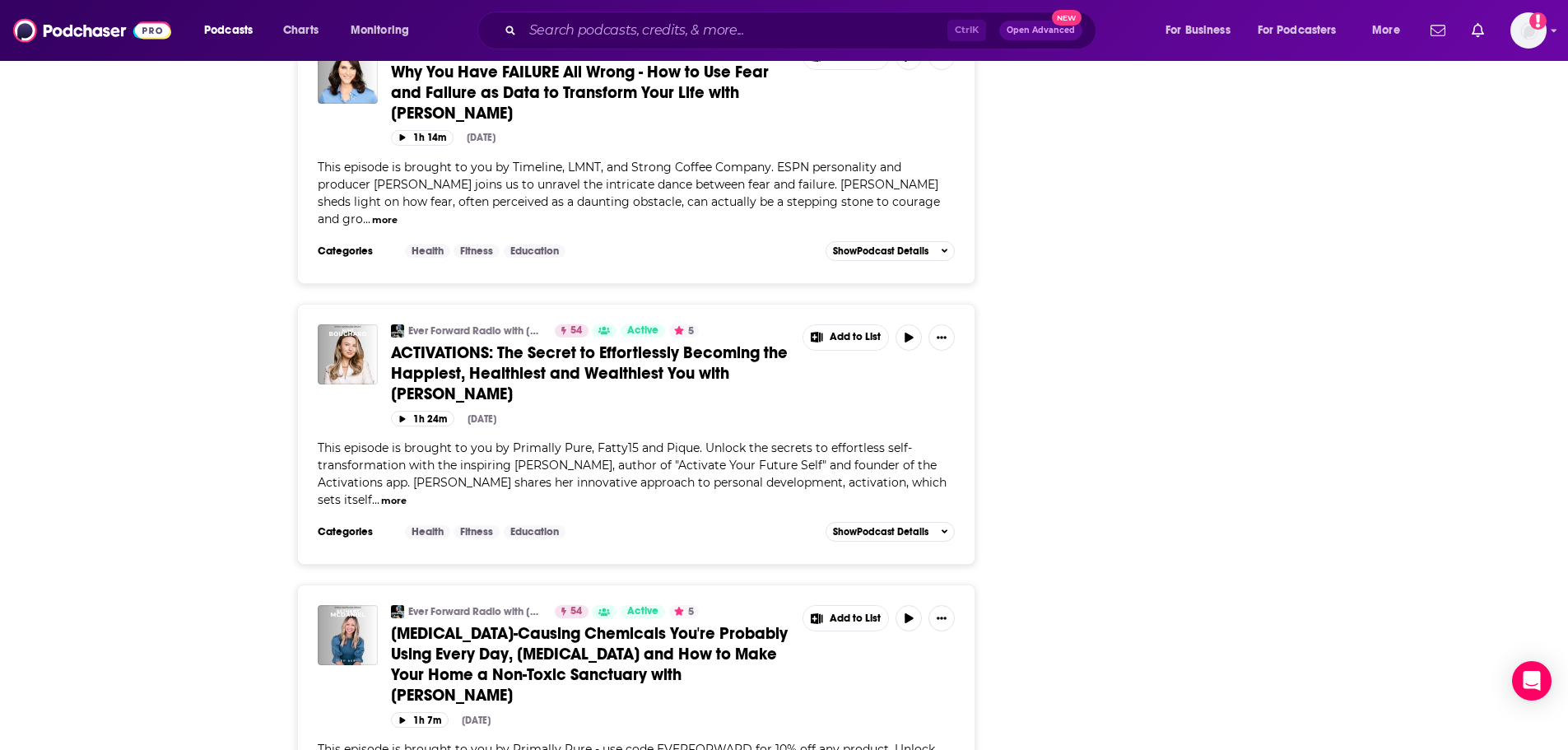
scroll to position [6501, 0]
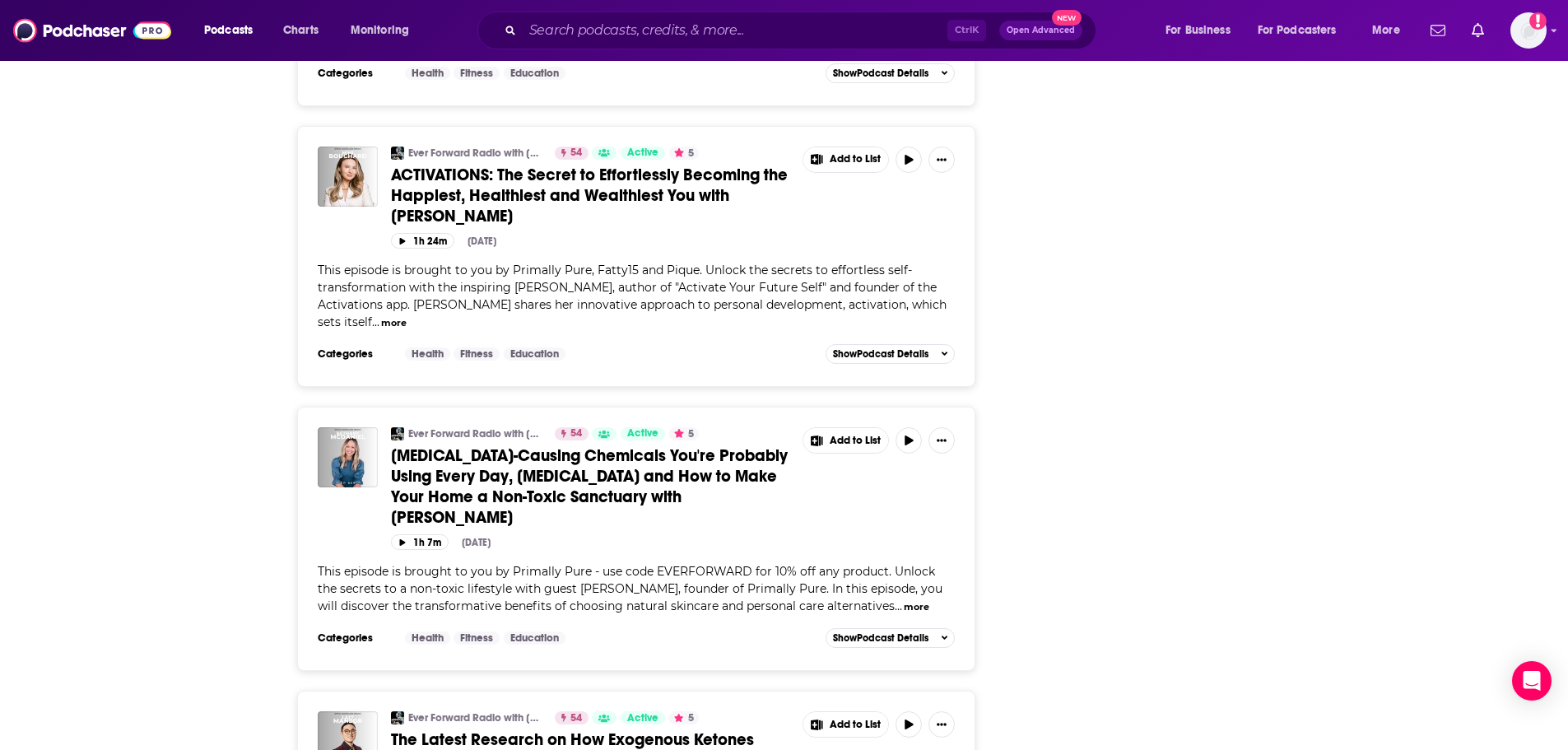
drag, startPoint x: 1133, startPoint y: 132, endPoint x: 1136, endPoint y: 5, distance: 127.0
drag, startPoint x: 189, startPoint y: 567, endPoint x: 269, endPoint y: 534, distance: 86.5
